Goal: Task Accomplishment & Management: Manage account settings

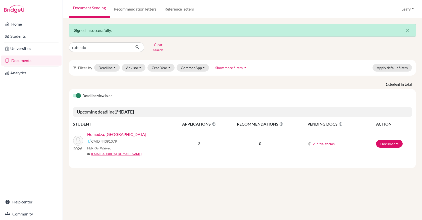
click at [114, 132] on link "Homodza, [GEOGRAPHIC_DATA]" at bounding box center [116, 135] width 59 height 6
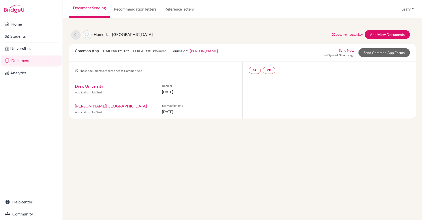
click at [208, 52] on link "Michelle Scott Elliot" at bounding box center [204, 51] width 28 height 4
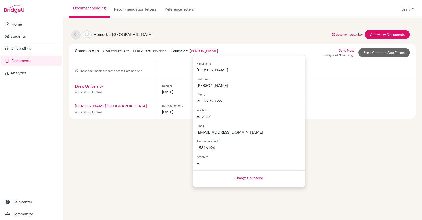
click at [254, 179] on link "Change Counselor" at bounding box center [249, 178] width 29 height 4
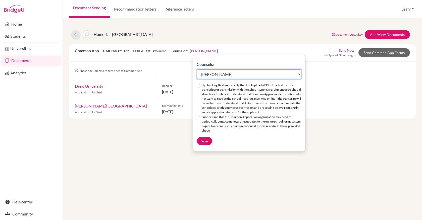
click at [247, 75] on select "Select counselor Helen Allott Tendai Baudi Sean Davy Louise Hildebrand Chipo Mt…" at bounding box center [249, 74] width 105 height 10
select select "287341"
click at [197, 69] on select "Select counselor Helen Allott Tendai Baudi Sean Davy Louise Hildebrand Chipo Mt…" at bounding box center [249, 74] width 105 height 10
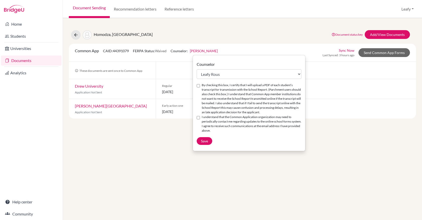
click at [199, 87] on input "By checking this box, I certify that I will upload a PDF of each student’s tran…" at bounding box center [198, 85] width 3 height 3
checkbox input "true"
click at [199, 119] on input "I understand that the Common Application organization may need to periodically …" at bounding box center [198, 117] width 3 height 3
checkbox input "true"
click at [206, 141] on span "Save" at bounding box center [204, 141] width 7 height 4
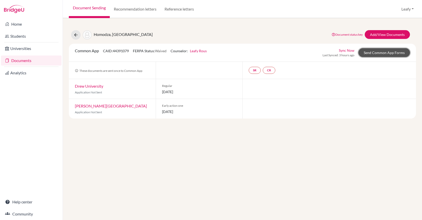
click at [385, 53] on link "Send Common App Forms" at bounding box center [385, 52] width 52 height 9
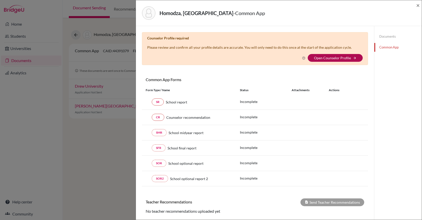
click at [332, 58] on link "Open Counselor Profile" at bounding box center [332, 58] width 37 height 4
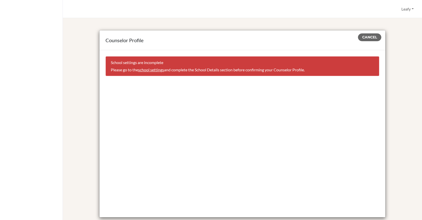
click at [156, 71] on link "school settings" at bounding box center [151, 69] width 26 height 5
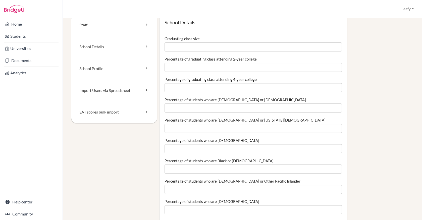
scroll to position [13, 0]
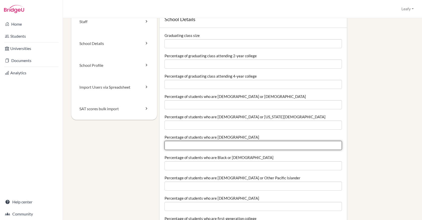
click at [176, 148] on input "Percentage of students who are [DEMOGRAPHIC_DATA]" at bounding box center [254, 145] width 178 height 9
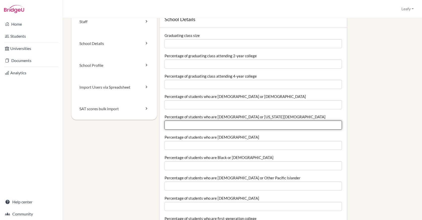
click at [176, 124] on input "Percentage of students who are [DEMOGRAPHIC_DATA] or [US_STATE][DEMOGRAPHIC_DAT…" at bounding box center [254, 125] width 178 height 9
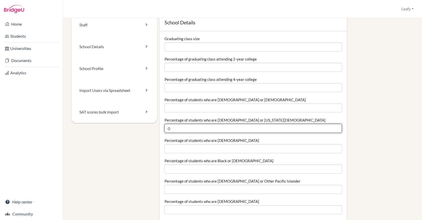
scroll to position [0, 0]
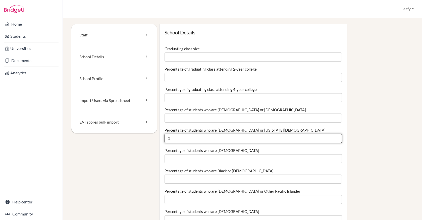
type input "0"
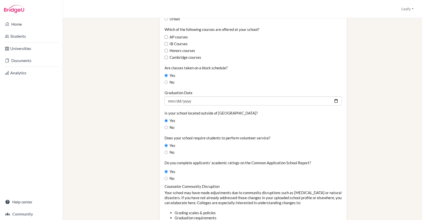
scroll to position [318, 0]
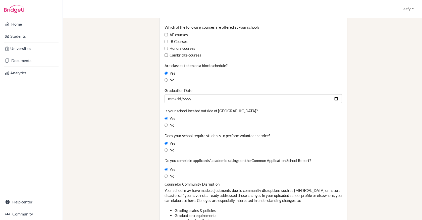
click at [166, 120] on label "Yes" at bounding box center [170, 119] width 11 height 6
click at [166, 120] on input "Yes" at bounding box center [166, 118] width 3 height 3
radio input "true"
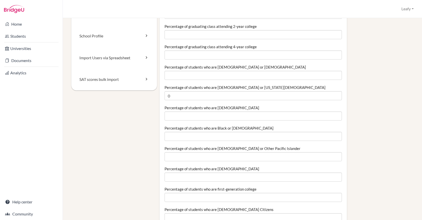
scroll to position [0, 0]
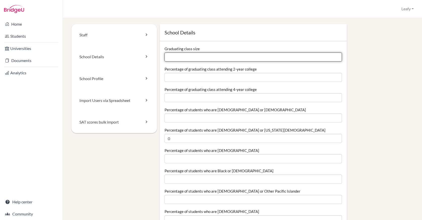
click at [204, 57] on input "Graduating class size" at bounding box center [254, 57] width 178 height 9
click at [337, 59] on input "-1" at bounding box center [254, 57] width 178 height 9
type input "0"
click at [337, 57] on input "0" at bounding box center [254, 57] width 178 height 9
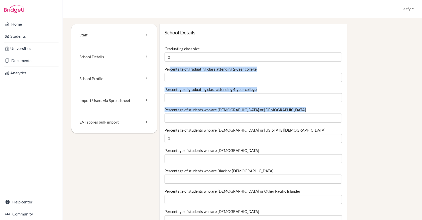
drag, startPoint x: 169, startPoint y: 70, endPoint x: 204, endPoint y: 114, distance: 56.0
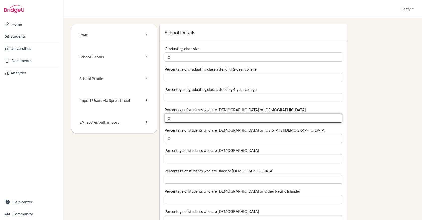
type input "0"
click at [337, 120] on input "0" at bounding box center [254, 118] width 178 height 9
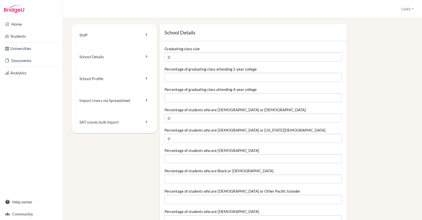
click at [125, 77] on link "School Profile" at bounding box center [114, 79] width 86 height 22
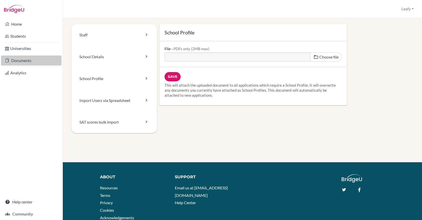
click at [19, 59] on link "Documents" at bounding box center [31, 61] width 61 height 10
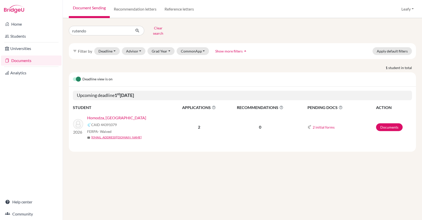
click at [105, 115] on link "Homodza, [GEOGRAPHIC_DATA]" at bounding box center [116, 118] width 59 height 6
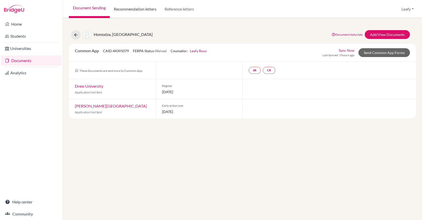
click at [138, 9] on link "Recommendation letters" at bounding box center [135, 9] width 51 height 18
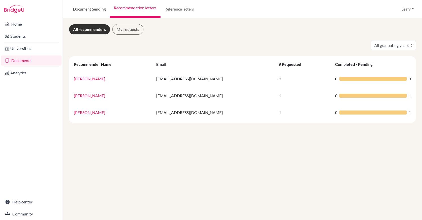
click at [83, 11] on link "Document Sending" at bounding box center [89, 9] width 41 height 18
